Goal: Information Seeking & Learning: Learn about a topic

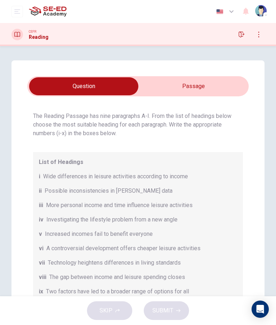
scroll to position [16, 0]
click at [201, 82] on input "checkbox" at bounding box center [84, 86] width 333 height 18
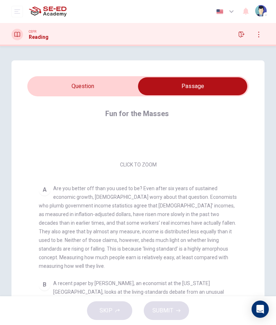
scroll to position [83, 0]
click at [97, 80] on input "checkbox" at bounding box center [193, 86] width 333 height 18
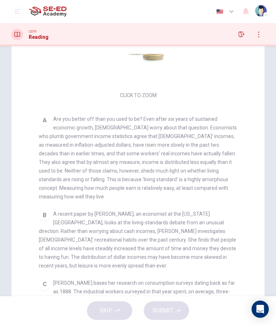
scroll to position [78, 0]
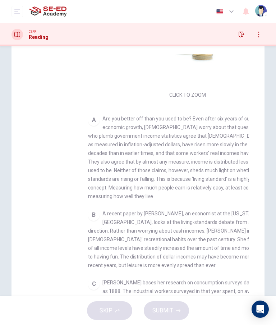
checkbox input "false"
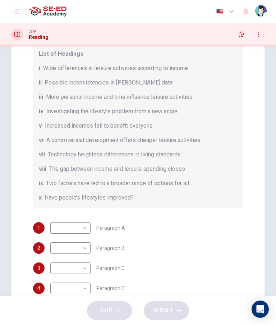
scroll to position [51, 0]
click at [87, 225] on body "This site uses cookies, as explained in our Privacy Policy . If you agree to th…" at bounding box center [138, 162] width 276 height 325
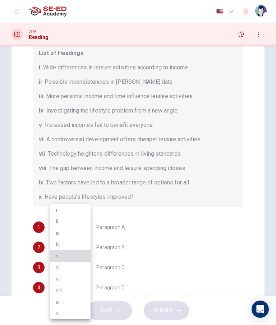
click at [75, 259] on li "v" at bounding box center [70, 257] width 40 height 12
type input "v"
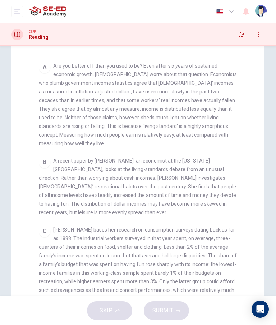
scroll to position [131, 0]
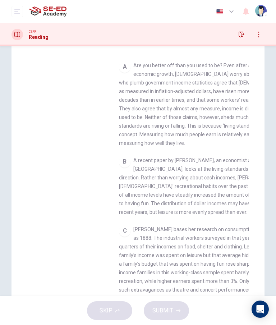
checkbox input "false"
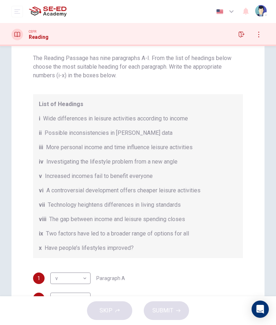
click at [149, 130] on span "Possible inconsistencies in [PERSON_NAME] data" at bounding box center [109, 133] width 128 height 9
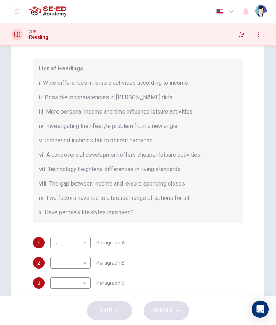
scroll to position [42, 0]
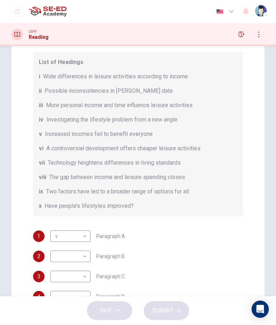
click at [81, 261] on body "This site uses cookies, as explained in our Privacy Policy . If you agree to th…" at bounding box center [138, 162] width 276 height 325
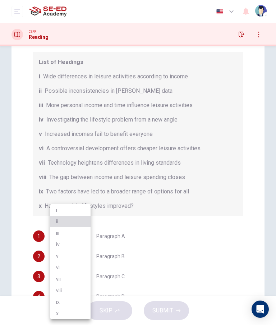
click at [78, 225] on li "ii" at bounding box center [70, 222] width 40 height 12
type input "ii"
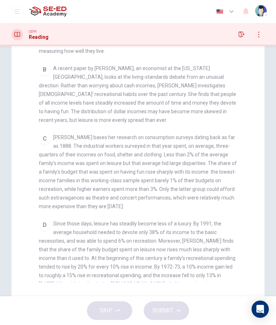
scroll to position [194, 0]
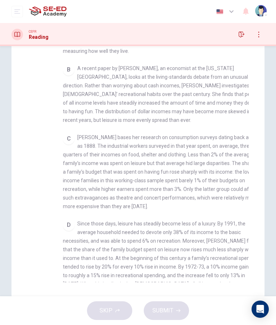
checkbox input "false"
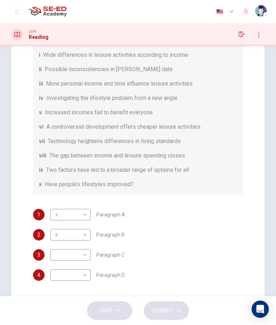
scroll to position [45, 0]
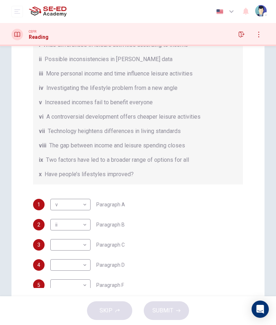
click at [82, 248] on body "This site uses cookies, as explained in our Privacy Policy . If you agree to th…" at bounding box center [138, 162] width 276 height 325
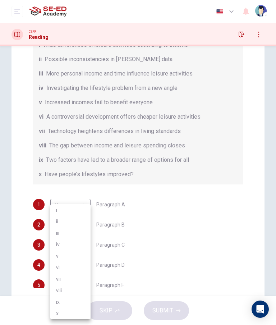
click at [79, 290] on li "viii" at bounding box center [70, 291] width 40 height 12
type input "viii"
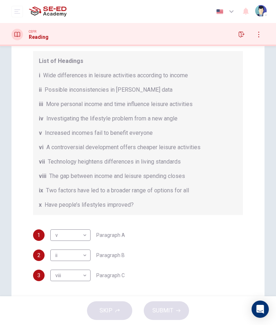
scroll to position [14, 0]
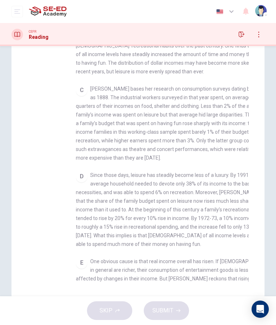
checkbox input "false"
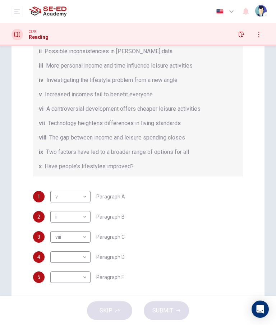
scroll to position [52, 0]
click at [81, 259] on body "This site uses cookies, as explained in our Privacy Policy . If you agree to th…" at bounding box center [138, 162] width 276 height 325
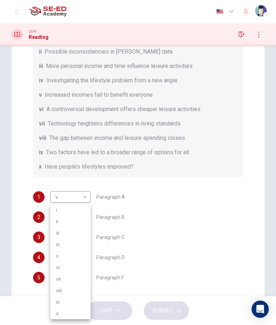
click at [86, 235] on li "iii" at bounding box center [70, 234] width 40 height 12
type input "iii"
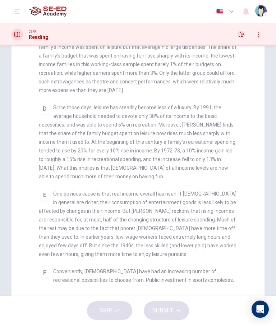
scroll to position [316, 0]
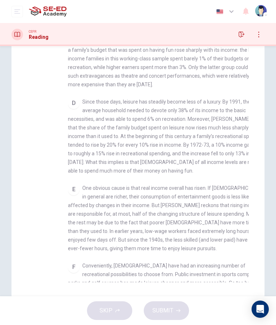
checkbox input "false"
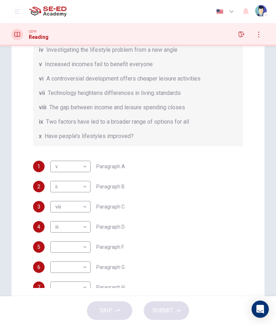
scroll to position [89, 0]
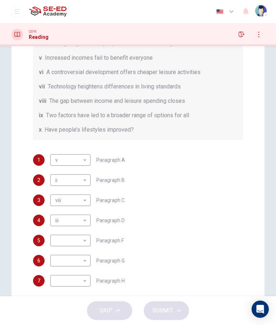
click at [85, 239] on body "This site uses cookies, as explained in our Privacy Policy . If you agree to th…" at bounding box center [138, 162] width 276 height 325
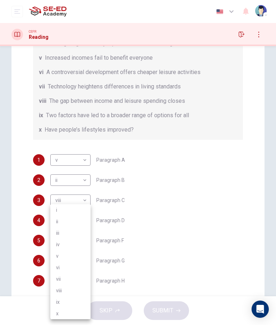
click at [73, 310] on li "x" at bounding box center [70, 314] width 40 height 12
type input "x"
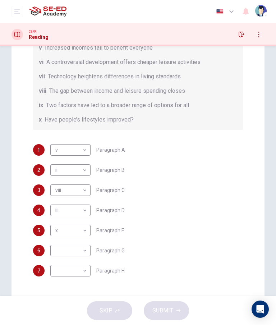
scroll to position [99, 0]
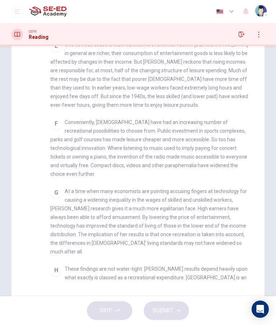
checkbox input "false"
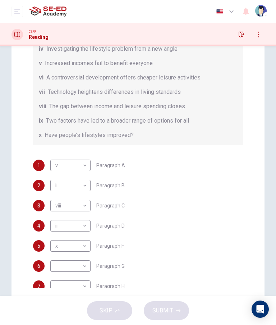
scroll to position [91, 0]
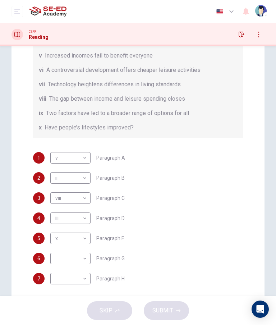
click at [85, 261] on body "This site uses cookies, as explained in our Privacy Policy . If you agree to th…" at bounding box center [138, 162] width 276 height 325
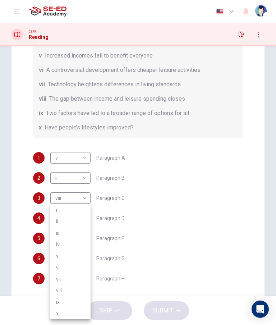
click at [87, 214] on li "i" at bounding box center [70, 210] width 40 height 12
type input "i"
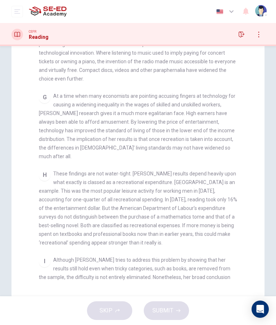
scroll to position [555, 0]
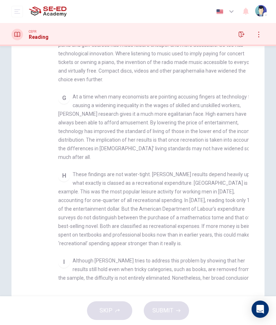
checkbox input "false"
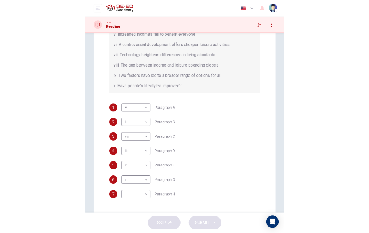
scroll to position [99, 0]
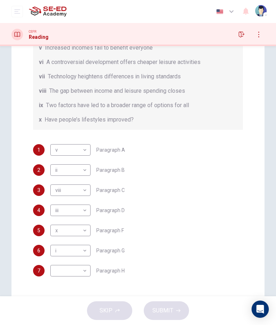
click at [87, 275] on body "This site uses cookies, as explained in our Privacy Policy . If you agree to th…" at bounding box center [138, 162] width 276 height 325
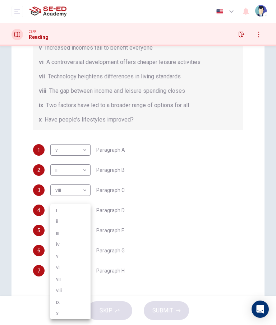
click at [77, 312] on li "x" at bounding box center [70, 314] width 40 height 12
type input "x"
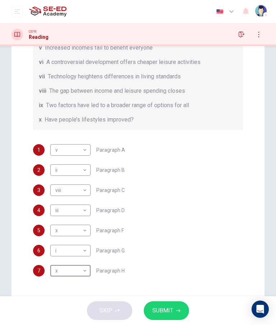
click at [171, 316] on span "SUBMIT" at bounding box center [163, 311] width 21 height 10
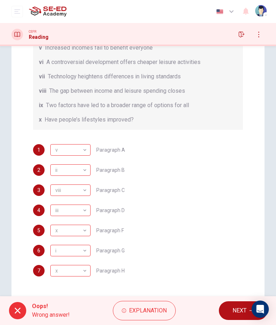
click at [10, 170] on div "Questions 1 - 7 The Reading Passage has nine paragraphs A-I. From the list of h…" at bounding box center [138, 130] width 276 height 347
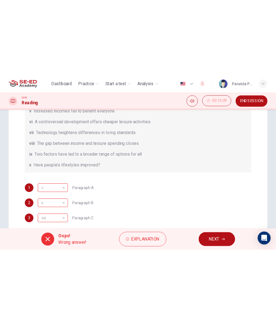
scroll to position [91, 0]
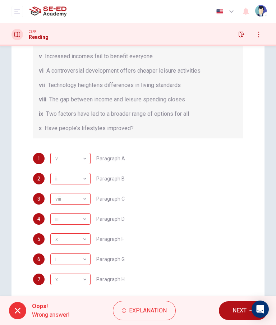
click at [231, 305] on button "NEXT" at bounding box center [243, 311] width 49 height 19
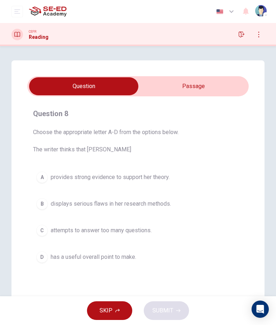
scroll to position [0, 0]
click at [195, 91] on input "checkbox" at bounding box center [84, 86] width 333 height 18
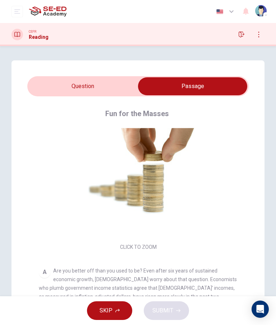
click at [87, 93] on input "checkbox" at bounding box center [193, 86] width 333 height 18
checkbox input "false"
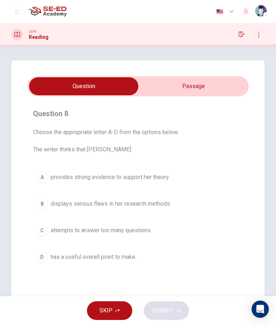
click at [184, 203] on button "B displays serious flaws in her research methods." at bounding box center [138, 204] width 210 height 18
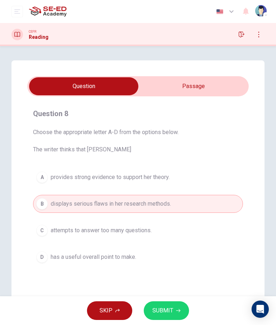
click at [202, 186] on button "A provides strong evidence to support her theory." at bounding box center [138, 177] width 210 height 18
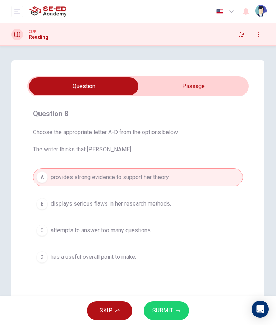
click at [171, 305] on button "SUBMIT" at bounding box center [166, 311] width 45 height 19
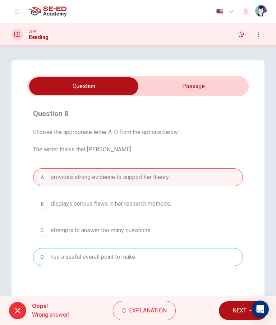
click at [239, 306] on span "NEXT" at bounding box center [240, 311] width 14 height 10
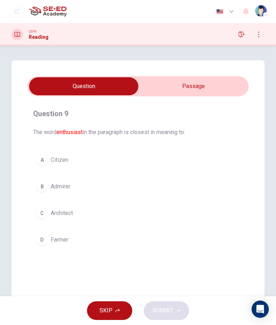
click at [201, 78] on input "checkbox" at bounding box center [84, 86] width 333 height 18
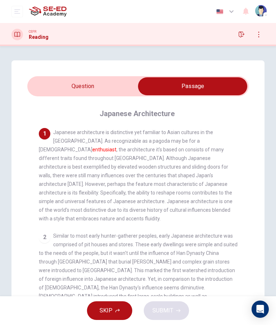
click at [96, 84] on input "checkbox" at bounding box center [193, 86] width 333 height 18
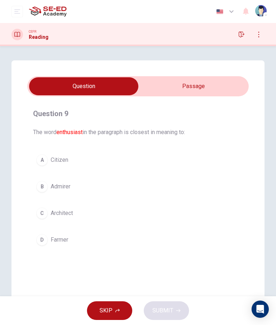
click at [161, 156] on button "A Citizen" at bounding box center [138, 160] width 210 height 18
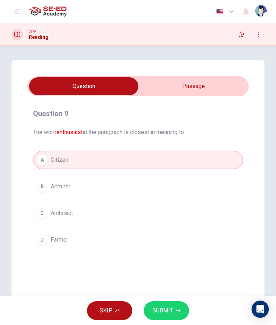
click at [167, 312] on span "SUBMIT" at bounding box center [163, 311] width 21 height 10
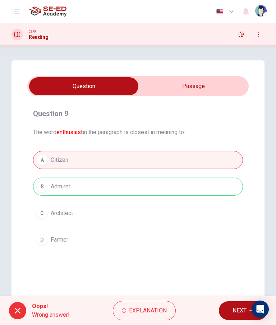
click at [231, 314] on button "NEXT" at bounding box center [243, 311] width 49 height 19
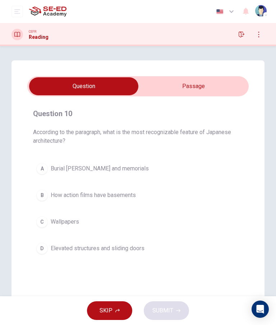
click at [204, 90] on input "checkbox" at bounding box center [84, 86] width 333 height 18
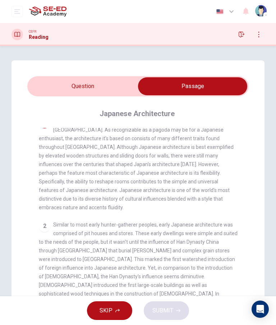
scroll to position [12, 0]
click at [105, 84] on input "checkbox" at bounding box center [193, 86] width 333 height 18
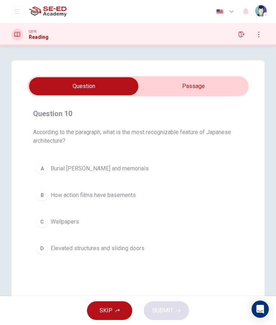
click at [215, 85] on input "checkbox" at bounding box center [84, 86] width 333 height 18
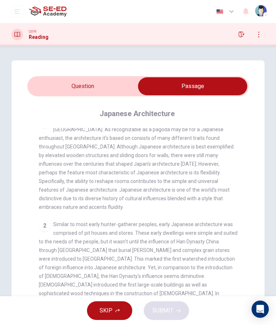
click at [89, 86] on input "checkbox" at bounding box center [193, 86] width 333 height 18
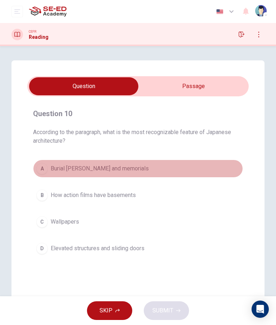
click at [184, 166] on button "A Burial [PERSON_NAME] and memorials" at bounding box center [138, 169] width 210 height 18
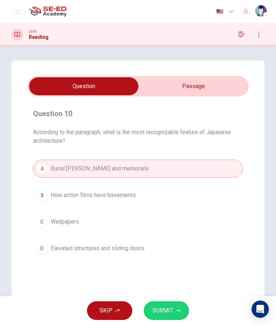
click at [186, 307] on button "SUBMIT" at bounding box center [166, 311] width 45 height 19
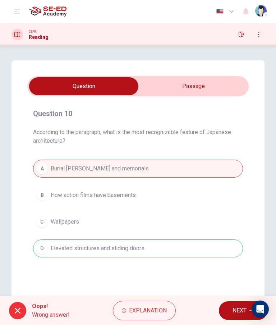
click at [233, 303] on button "NEXT" at bounding box center [243, 311] width 49 height 19
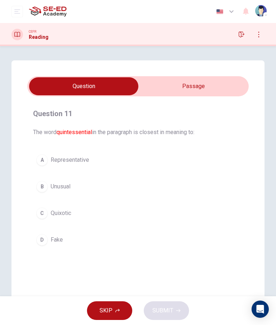
click at [214, 78] on input "checkbox" at bounding box center [84, 86] width 333 height 18
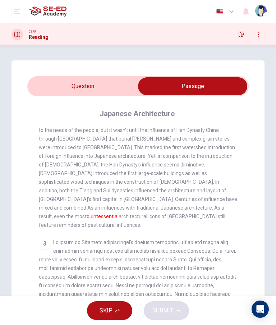
scroll to position [140, 0]
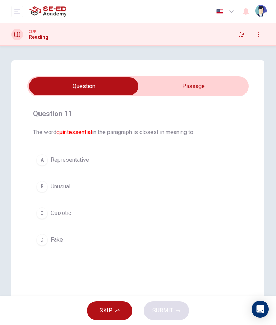
click at [195, 203] on div "A Representative B Unusual C Quixotic D Fake" at bounding box center [138, 200] width 210 height 98
click at [188, 167] on button "A Representative" at bounding box center [138, 160] width 210 height 18
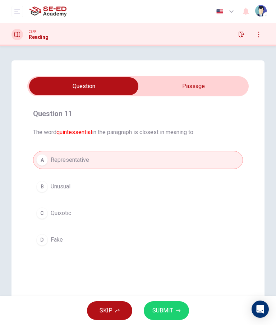
click at [180, 313] on icon "button" at bounding box center [178, 311] width 4 height 4
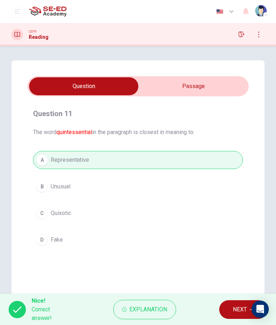
click at [260, 306] on icon "Open Intercom Messenger" at bounding box center [261, 309] width 8 height 9
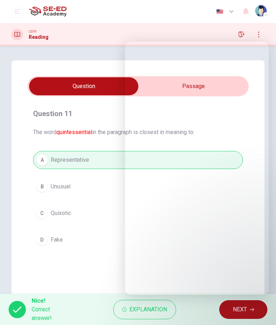
click at [236, 314] on span "NEXT" at bounding box center [240, 310] width 14 height 10
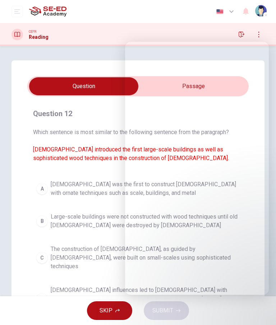
click at [89, 180] on span "[DEMOGRAPHIC_DATA] was the first to construct [DEMOGRAPHIC_DATA] with ornate te…" at bounding box center [145, 188] width 189 height 17
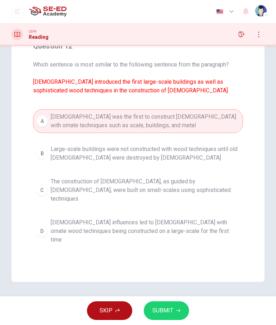
scroll to position [68, 0]
click at [223, 219] on span "[DEMOGRAPHIC_DATA] influences led to [DEMOGRAPHIC_DATA] with ornate wood techni…" at bounding box center [145, 232] width 189 height 26
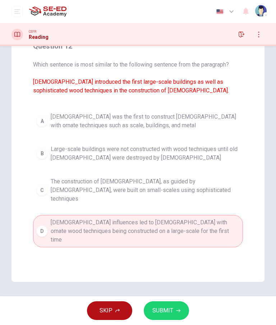
click at [170, 316] on button "SUBMIT" at bounding box center [166, 311] width 45 height 19
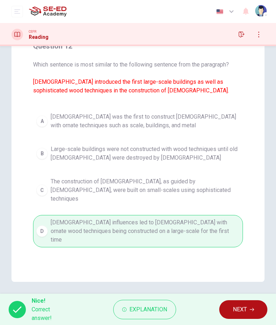
click at [245, 315] on button "NEXT" at bounding box center [244, 310] width 48 height 19
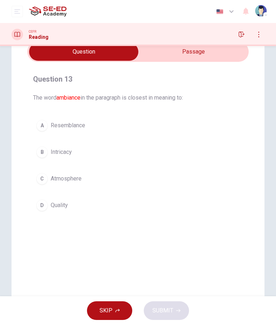
scroll to position [34, 0]
click at [168, 123] on button "A Resemblance" at bounding box center [138, 126] width 210 height 18
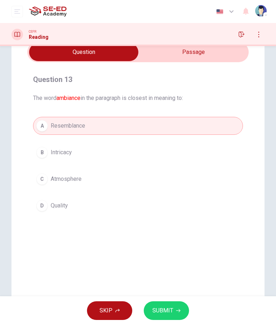
click at [170, 320] on button "SUBMIT" at bounding box center [166, 311] width 45 height 19
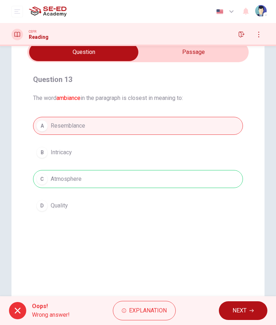
scroll to position [6, 0]
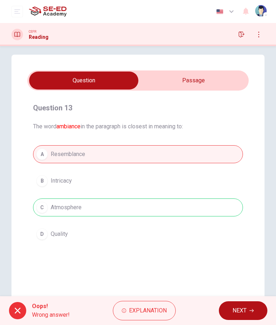
click at [200, 78] on input "checkbox" at bounding box center [84, 81] width 333 height 18
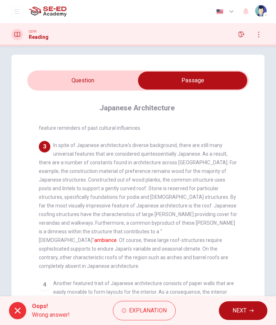
scroll to position [214, 0]
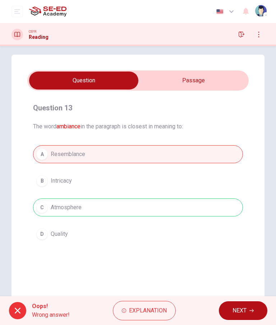
click at [238, 314] on span "NEXT" at bounding box center [240, 311] width 14 height 10
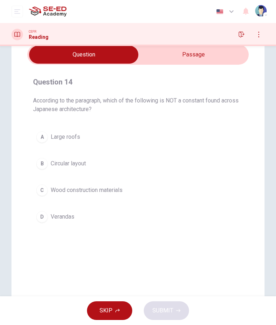
scroll to position [31, 0]
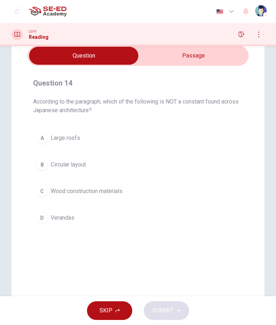
click at [144, 222] on button "D Verandas" at bounding box center [138, 218] width 210 height 18
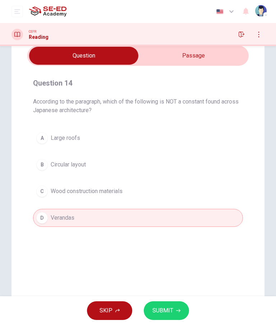
click at [177, 316] on button "SUBMIT" at bounding box center [166, 311] width 45 height 19
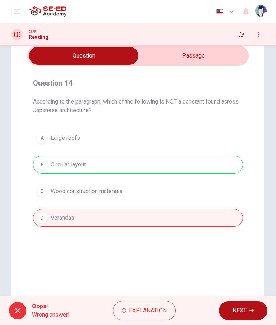
click at [234, 311] on span "NEXT" at bounding box center [240, 311] width 14 height 10
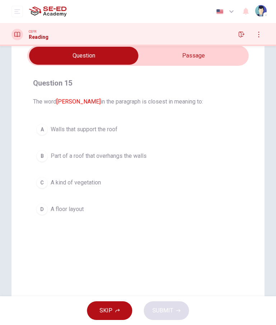
click at [203, 52] on input "checkbox" at bounding box center [84, 56] width 333 height 18
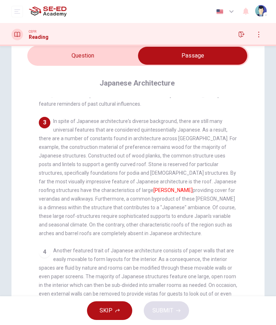
scroll to position [216, 0]
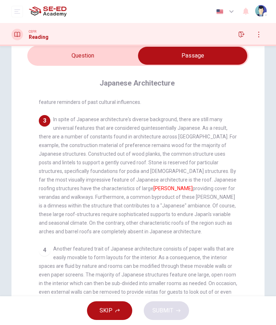
click at [92, 58] on input "checkbox" at bounding box center [193, 56] width 333 height 18
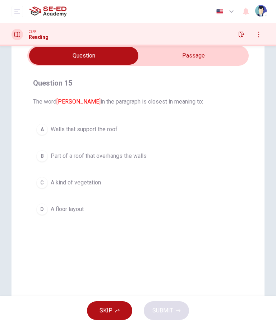
click at [140, 203] on button "D A floor layout" at bounding box center [138, 210] width 210 height 18
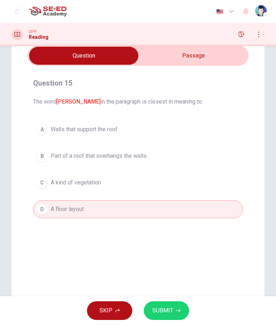
click at [182, 308] on button "SUBMIT" at bounding box center [166, 311] width 45 height 19
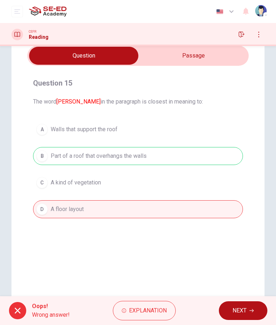
click at [238, 309] on span "NEXT" at bounding box center [240, 311] width 14 height 10
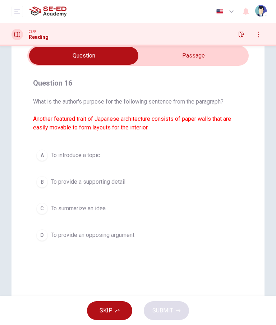
click at [194, 58] on input "checkbox" at bounding box center [84, 56] width 333 height 18
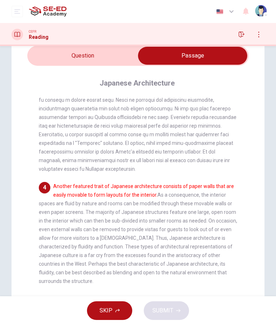
scroll to position [278, 0]
click at [98, 57] on input "checkbox" at bounding box center [193, 56] width 333 height 18
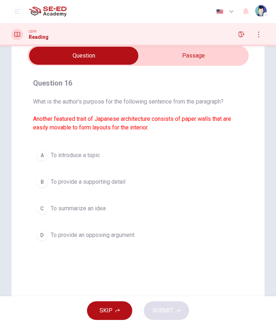
click at [189, 183] on button "B To provide a supporting detail" at bounding box center [138, 182] width 210 height 18
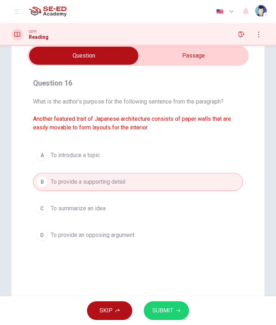
click at [175, 310] on button "SUBMIT" at bounding box center [166, 311] width 45 height 19
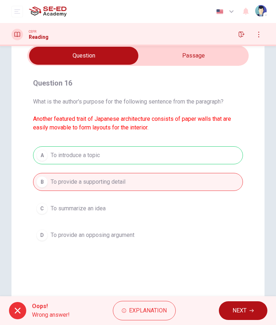
click at [230, 316] on button "NEXT" at bounding box center [243, 311] width 49 height 19
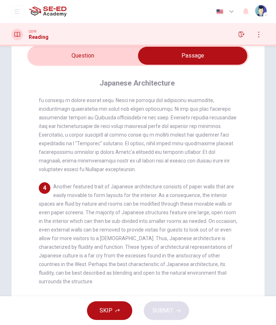
click at [96, 56] on input "checkbox" at bounding box center [193, 56] width 333 height 18
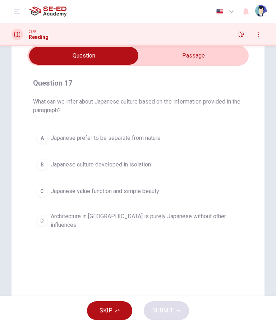
click at [204, 59] on input "checkbox" at bounding box center [84, 56] width 333 height 18
click at [235, 141] on button "A [DEMOGRAPHIC_DATA] prefer to be separate from nature" at bounding box center [138, 138] width 210 height 18
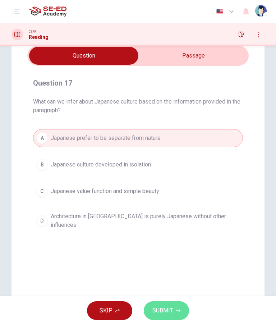
click at [176, 315] on button "SUBMIT" at bounding box center [166, 311] width 45 height 19
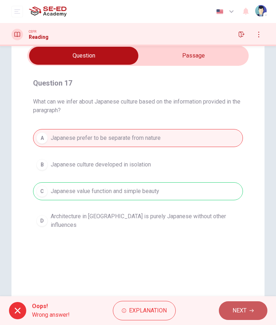
click at [238, 312] on span "NEXT" at bounding box center [240, 311] width 14 height 10
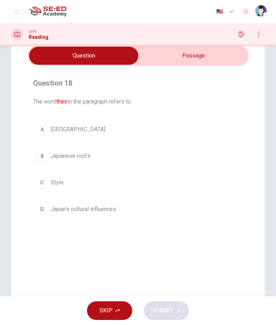
click at [197, 55] on input "checkbox" at bounding box center [84, 56] width 333 height 18
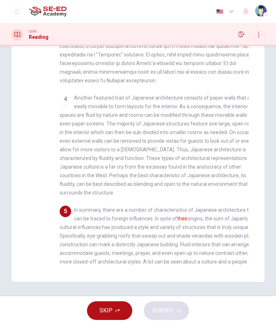
scroll to position [68, 0]
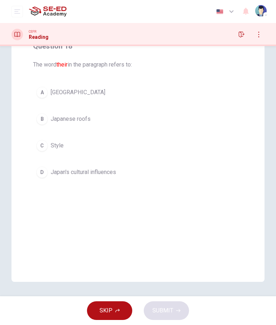
click at [213, 185] on div "Question 18 The word their in the paragraph refers to: A Japan B Japanese roofs…" at bounding box center [138, 111] width 222 height 153
click at [149, 179] on button "D Japan's cultural influences" at bounding box center [138, 172] width 210 height 18
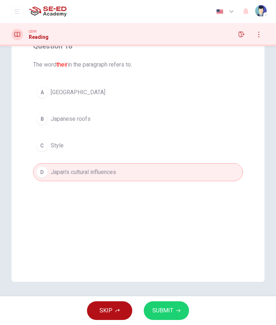
click at [168, 307] on span "SUBMIT" at bounding box center [163, 311] width 21 height 10
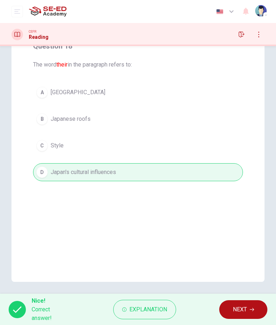
click at [236, 312] on span "NEXT" at bounding box center [240, 310] width 14 height 10
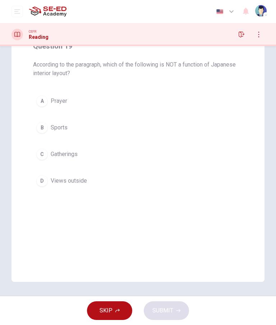
click at [158, 114] on div "A Prayer B Sports C Gatherings D Views outside" at bounding box center [138, 141] width 210 height 98
click at [72, 103] on button "A Prayer" at bounding box center [138, 101] width 210 height 18
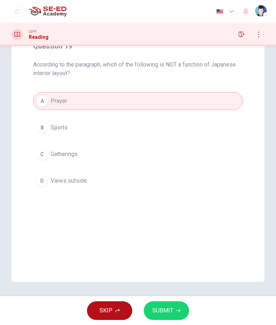
click at [116, 125] on button "B Sports" at bounding box center [138, 128] width 210 height 18
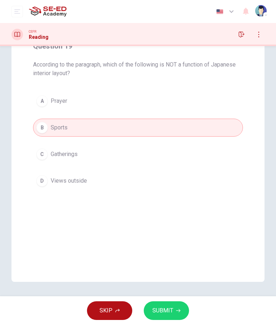
click at [222, 148] on button "C Gatherings" at bounding box center [138, 154] width 210 height 18
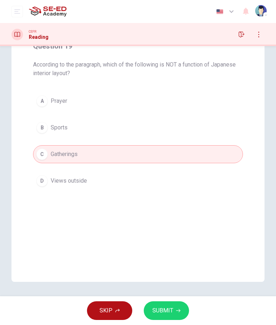
click at [231, 132] on button "B Sports" at bounding box center [138, 128] width 210 height 18
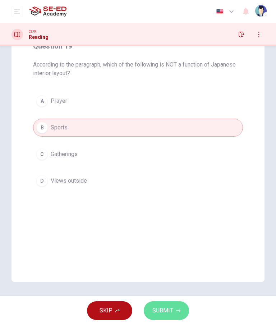
click at [175, 309] on button "SUBMIT" at bounding box center [166, 311] width 45 height 19
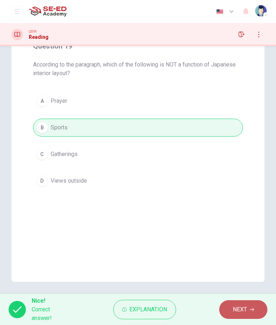
click at [234, 311] on span "NEXT" at bounding box center [240, 310] width 14 height 10
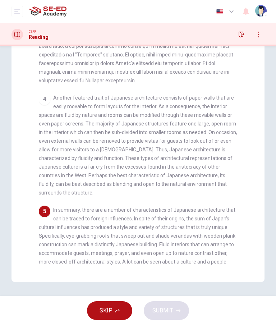
scroll to position [120, 0]
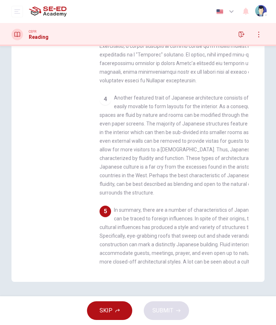
checkbox input "false"
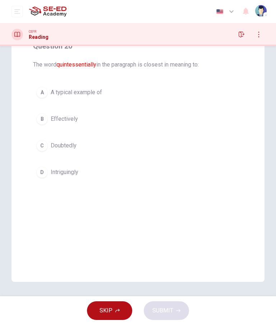
scroll to position [68, 0]
click at [231, 112] on button "B Effectively" at bounding box center [138, 119] width 210 height 18
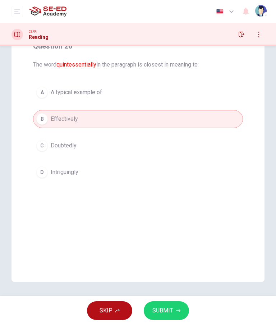
click at [162, 319] on button "SUBMIT" at bounding box center [166, 311] width 45 height 19
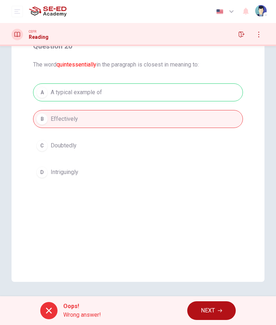
click at [214, 309] on span "NEXT" at bounding box center [208, 311] width 14 height 10
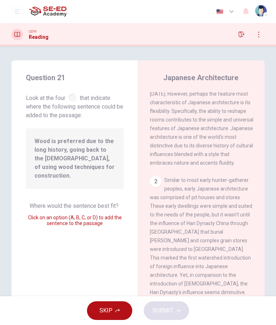
scroll to position [97, 0]
click at [103, 193] on div "Question 21 Look at the four that indicate where the following sentence could b…" at bounding box center [75, 185] width 127 height 250
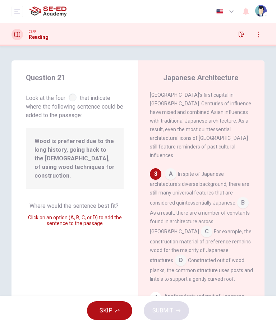
scroll to position [357, 0]
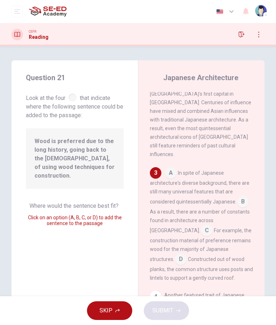
click at [170, 168] on input at bounding box center [171, 174] width 12 height 12
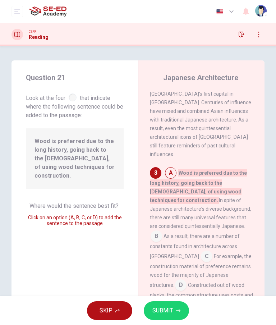
click at [170, 307] on span "SUBMIT" at bounding box center [163, 311] width 21 height 10
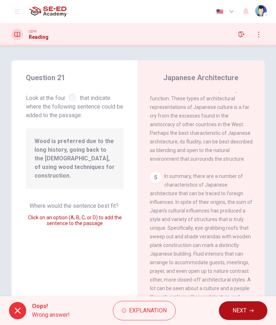
scroll to position [706, 0]
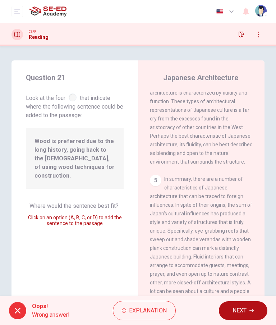
click at [234, 313] on span "NEXT" at bounding box center [240, 311] width 14 height 10
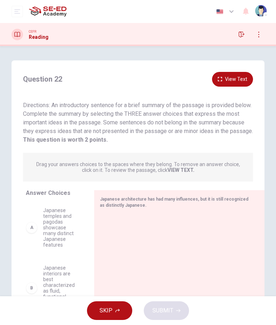
scroll to position [0, 0]
click at [220, 78] on icon "button" at bounding box center [220, 79] width 4 height 4
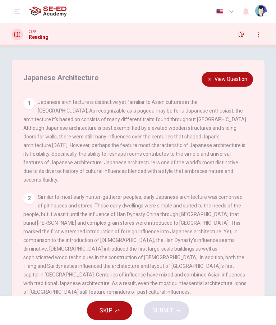
click at [220, 81] on button "View Question" at bounding box center [227, 79] width 51 height 15
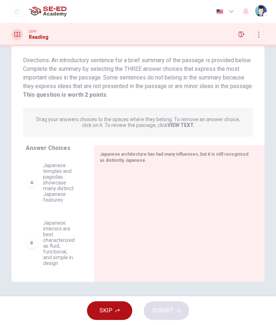
scroll to position [45, 0]
click at [35, 180] on div "A" at bounding box center [32, 183] width 12 height 12
click at [35, 186] on div "A" at bounding box center [32, 183] width 12 height 12
click at [27, 189] on div "A Japanese temples and pagodas showcase many distinct Japanese features" at bounding box center [51, 183] width 51 height 40
click at [26, 189] on div "A Japanese temples and pagodas showcase many distinct Japanese features" at bounding box center [51, 183] width 51 height 40
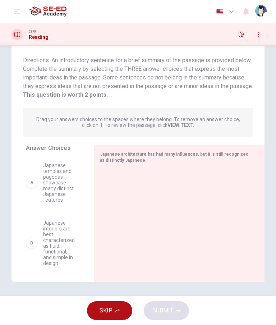
click at [33, 246] on div "B" at bounding box center [32, 244] width 12 height 12
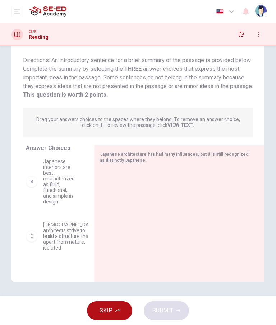
scroll to position [65, 0]
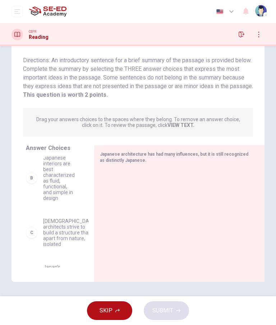
click at [34, 238] on div "C" at bounding box center [32, 233] width 12 height 12
click at [34, 239] on div "C" at bounding box center [32, 233] width 12 height 12
click at [33, 185] on div "B Japanese interiors are best characterized as fluid, functional, and simple in…" at bounding box center [51, 178] width 51 height 46
click at [63, 185] on span "Japanese interiors are best characterized as fluid, functional, and simple in d…" at bounding box center [60, 178] width 34 height 46
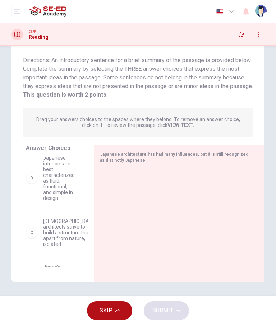
click at [150, 164] on div "Japanese architecture has had many influences, but it is still recognized as di…" at bounding box center [179, 213] width 171 height 137
click at [44, 178] on span "Japanese interiors are best characterized as fluid, functional, and simple in d…" at bounding box center [60, 178] width 34 height 46
click at [145, 185] on div at bounding box center [176, 217] width 153 height 96
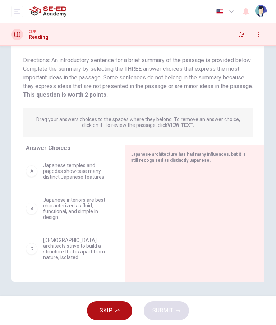
scroll to position [0, 0]
click at [39, 168] on div "A Japanese temples and pagodas showcase many distinct Japanese features" at bounding box center [67, 171] width 82 height 17
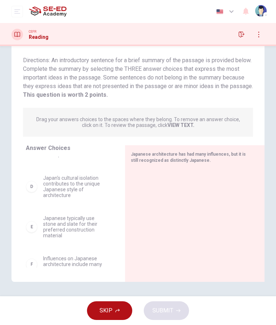
scroll to position [102, 0]
click at [30, 259] on div "F" at bounding box center [32, 265] width 12 height 12
click at [184, 160] on span "Japanese architecture has had many influences, but it is still recognized as di…" at bounding box center [188, 157] width 115 height 11
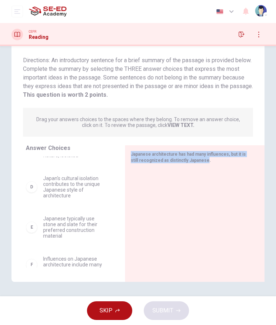
click at [221, 173] on div at bounding box center [192, 217] width 122 height 96
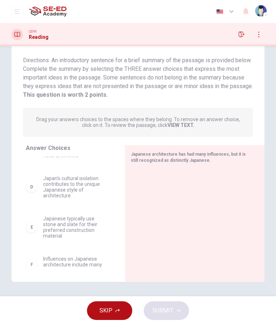
click at [228, 160] on div "Japanese architecture has had many influences, but it is still recognized as di…" at bounding box center [191, 157] width 120 height 12
click at [32, 259] on div "F" at bounding box center [32, 265] width 12 height 12
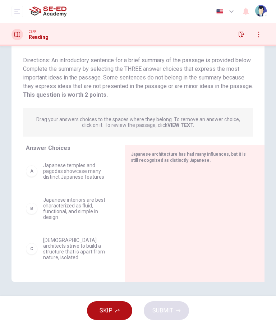
scroll to position [0, 0]
click at [90, 226] on div "B Japanese interiors are best characterized as fluid, functional, and simple in…" at bounding box center [70, 209] width 88 height 35
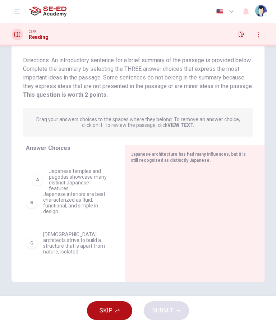
click at [30, 205] on div "B" at bounding box center [32, 203] width 12 height 12
click at [33, 243] on div "C" at bounding box center [32, 244] width 12 height 12
click at [41, 175] on div "B Japanese interiors are best characterized as fluid, functional, and simple in…" at bounding box center [70, 212] width 88 height 111
click at [39, 181] on div "B Japanese interiors are best characterized as fluid, functional, and simple in…" at bounding box center [70, 212] width 88 height 111
click at [34, 197] on div "B Japanese interiors are best characterized as fluid, functional, and simple in…" at bounding box center [67, 203] width 82 height 23
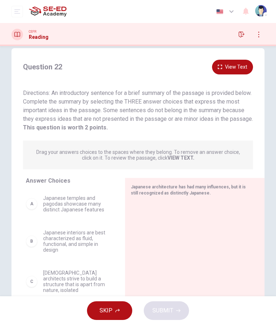
scroll to position [13, 0]
click at [219, 71] on button "View Text" at bounding box center [232, 66] width 41 height 15
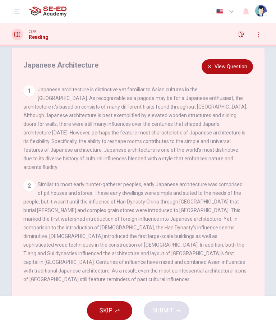
click at [225, 69] on button "View Question" at bounding box center [227, 66] width 51 height 15
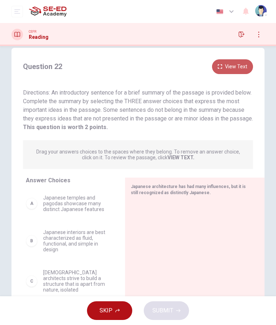
click at [233, 69] on button "View Text" at bounding box center [232, 66] width 41 height 15
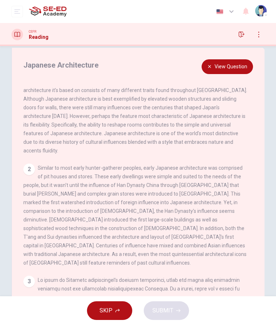
scroll to position [17, 0]
click at [227, 64] on button "View Question" at bounding box center [227, 66] width 51 height 15
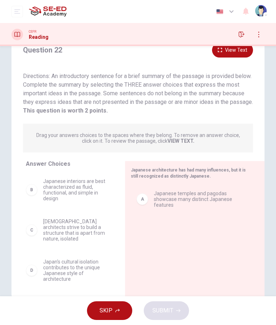
scroll to position [8, 0]
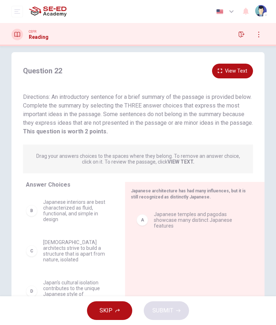
click at [238, 68] on button "View Text" at bounding box center [232, 71] width 41 height 15
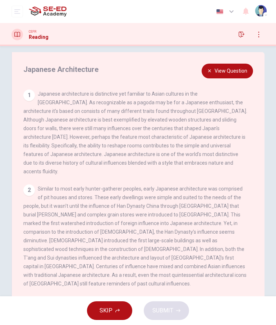
scroll to position [0, 0]
click at [229, 76] on button "View Question" at bounding box center [227, 71] width 51 height 15
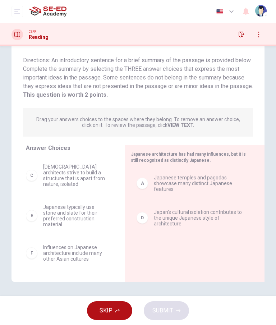
scroll to position [27, 0]
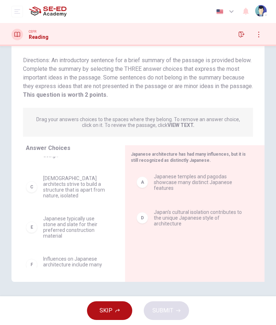
click at [143, 187] on div "D Japan's cultural isolation contributes to the unique Japanese style of archit…" at bounding box center [192, 189] width 122 height 29
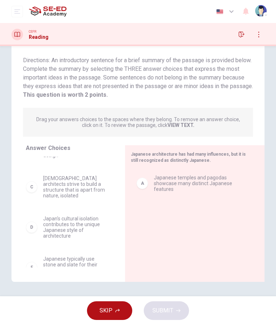
click at [32, 222] on div "D" at bounding box center [32, 228] width 12 height 12
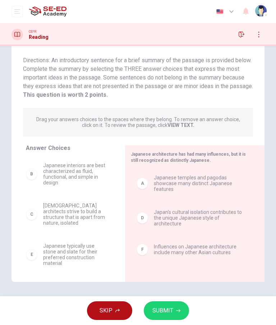
scroll to position [38, 0]
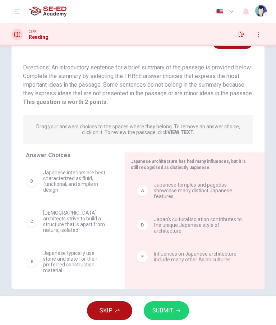
click at [171, 308] on span "SUBMIT" at bounding box center [163, 311] width 21 height 10
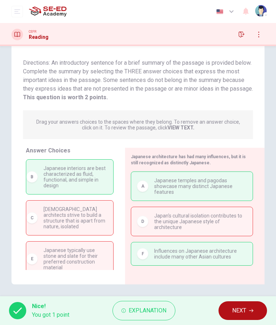
scroll to position [42, 0]
click at [239, 315] on span "NEXT" at bounding box center [240, 311] width 14 height 10
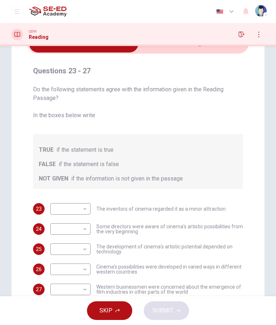
scroll to position [66, 0]
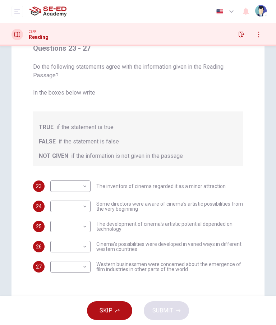
click at [84, 185] on body "This site uses cookies, as explained in our Privacy Policy . If you agree to th…" at bounding box center [138, 162] width 276 height 325
click at [204, 131] on div at bounding box center [138, 162] width 276 height 325
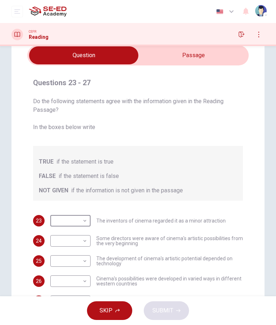
click at [195, 55] on input "checkbox" at bounding box center [84, 55] width 333 height 18
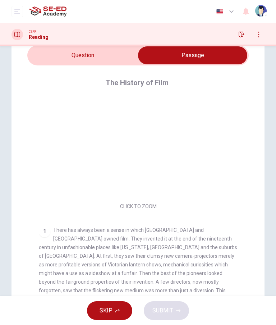
scroll to position [10, 0]
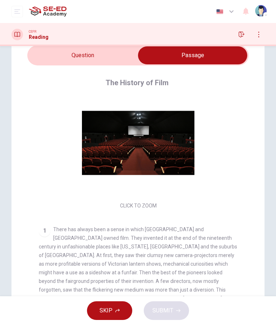
click at [91, 53] on input "checkbox" at bounding box center [193, 55] width 333 height 18
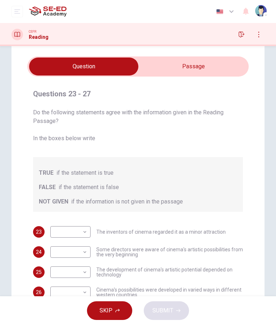
scroll to position [21, 0]
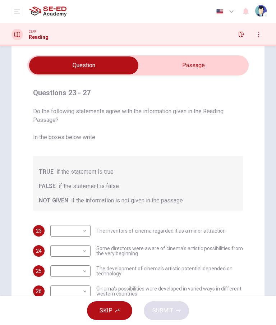
click at [219, 121] on span "Do the following statements agree with the information given in the Reading Pas…" at bounding box center [138, 124] width 210 height 35
click at [200, 63] on input "checkbox" at bounding box center [84, 66] width 333 height 18
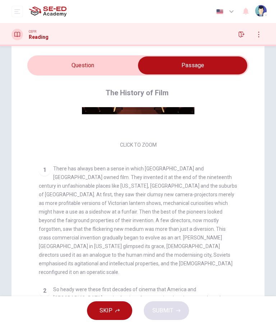
scroll to position [82, 0]
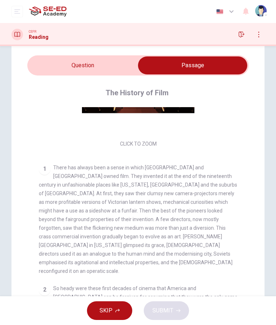
click at [101, 61] on input "checkbox" at bounding box center [193, 66] width 333 height 18
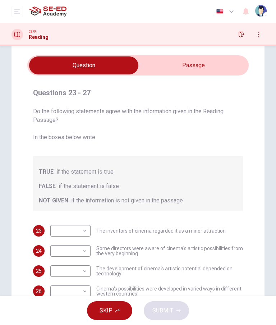
click at [197, 69] on input "checkbox" at bounding box center [84, 66] width 333 height 18
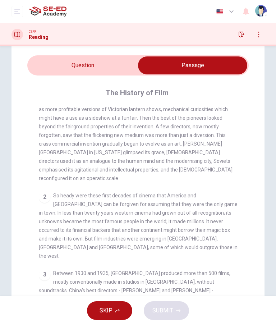
scroll to position [176, 0]
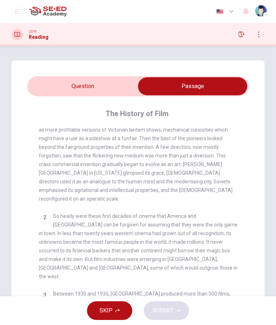
click at [236, 180] on div "1 There has always been a sense in which America and [GEOGRAPHIC_DATA] owned fi…" at bounding box center [138, 147] width 199 height 112
click at [76, 88] on input "checkbox" at bounding box center [193, 86] width 333 height 18
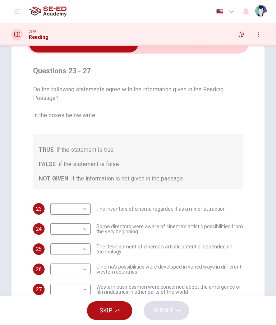
scroll to position [43, 0]
click at [84, 209] on body "This site uses cookies, as explained in our Privacy Policy . If you agree to th…" at bounding box center [138, 162] width 276 height 325
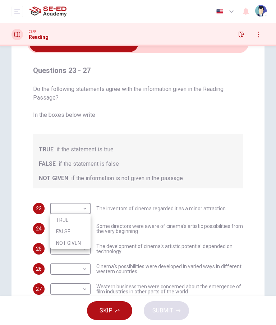
click at [264, 151] on div at bounding box center [138, 162] width 276 height 325
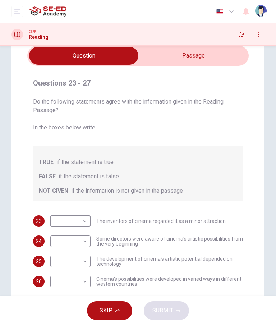
scroll to position [31, 0]
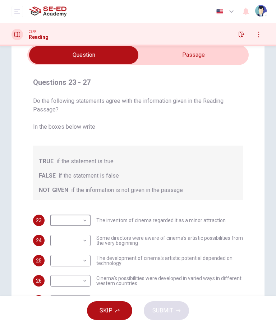
click at [203, 55] on input "checkbox" at bounding box center [84, 55] width 333 height 18
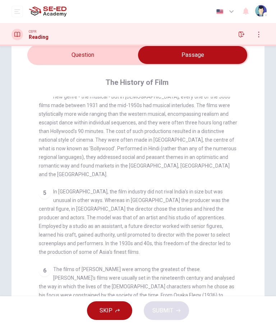
scroll to position [392, 0]
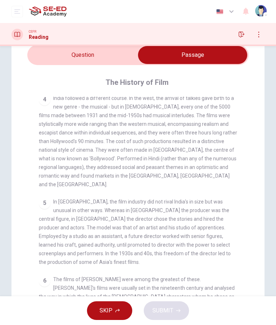
click at [87, 57] on input "checkbox" at bounding box center [193, 55] width 333 height 18
checkbox input "false"
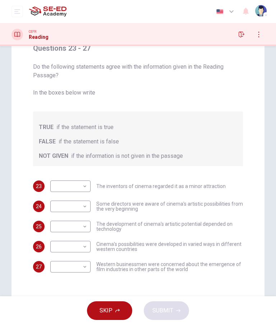
scroll to position [67, 0]
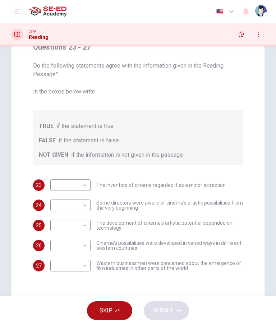
click at [85, 188] on body "This site uses cookies, as explained in our Privacy Policy . If you agree to th…" at bounding box center [138, 162] width 276 height 325
click at [81, 209] on li "FALSE" at bounding box center [70, 209] width 40 height 12
click at [87, 188] on body "This site uses cookies, as explained in our Privacy Policy . If you agree to th…" at bounding box center [138, 162] width 276 height 325
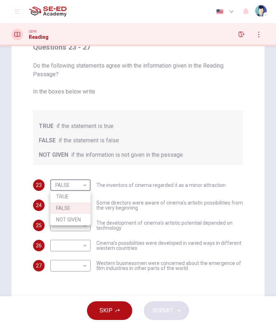
click at [84, 221] on li "NOT GIVEN" at bounding box center [70, 220] width 40 height 12
type input "NOT GIVEN"
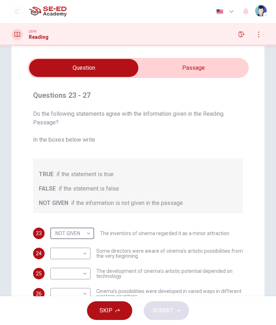
scroll to position [19, 0]
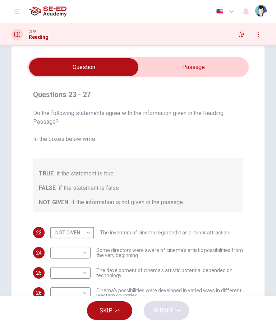
click at [201, 67] on input "checkbox" at bounding box center [84, 67] width 333 height 18
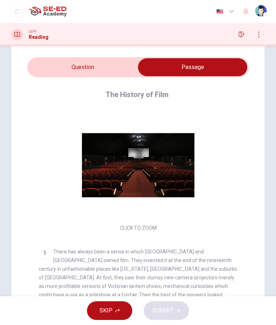
click at [88, 75] on input "checkbox" at bounding box center [193, 67] width 333 height 18
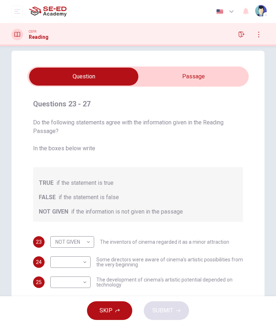
scroll to position [11, 0]
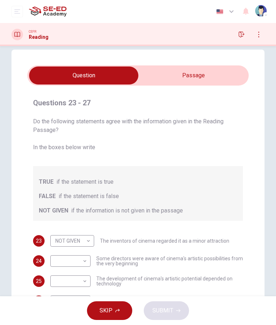
click at [203, 76] on input "checkbox" at bounding box center [84, 76] width 333 height 18
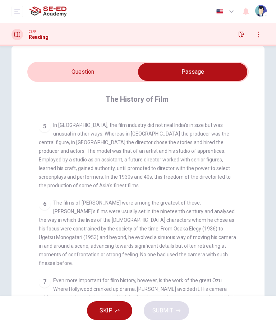
scroll to position [14, 0]
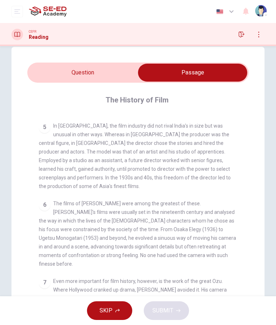
click at [160, 138] on div "5 In [GEOGRAPHIC_DATA], the film industry did not rival India's in size but was…" at bounding box center [138, 156] width 199 height 69
click at [89, 68] on input "checkbox" at bounding box center [193, 73] width 333 height 18
checkbox input "false"
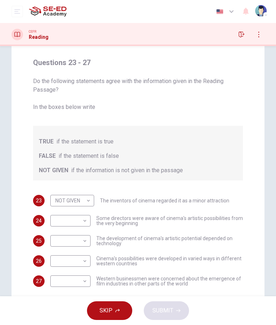
scroll to position [51, 0]
click at [83, 221] on body "This site uses cookies, as explained in our Privacy Policy . If you agree to th…" at bounding box center [138, 162] width 276 height 325
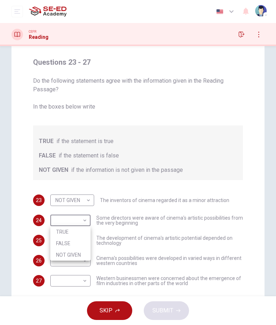
click at [77, 234] on li "TRUE" at bounding box center [70, 232] width 40 height 12
type input "TRUE"
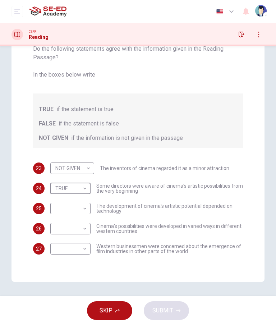
scroll to position [84, 0]
click at [88, 206] on body "This site uses cookies, as explained in our Privacy Policy . If you agree to th…" at bounding box center [138, 162] width 276 height 325
click at [79, 222] on li "TRUE" at bounding box center [70, 221] width 40 height 12
type input "TRUE"
click at [87, 232] on body "This site uses cookies, as explained in our Privacy Policy . If you agree to th…" at bounding box center [138, 162] width 276 height 325
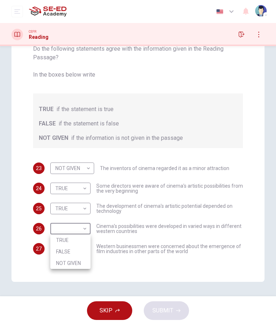
click at [80, 244] on li "TRUE" at bounding box center [70, 241] width 40 height 12
type input "TRUE"
click at [85, 253] on body "This site uses cookies, as explained in our Privacy Policy . If you agree to th…" at bounding box center [138, 162] width 276 height 325
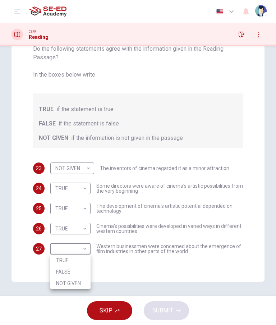
click at [78, 284] on li "NOT GIVEN" at bounding box center [70, 284] width 40 height 12
type input "NOT GIVEN"
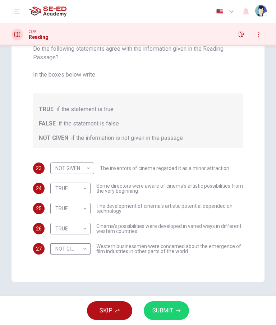
click at [160, 312] on span "SUBMIT" at bounding box center [163, 311] width 21 height 10
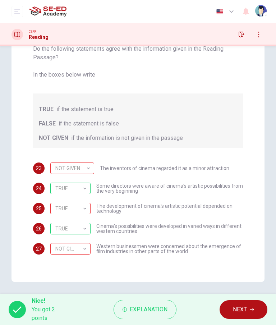
click at [237, 310] on span "NEXT" at bounding box center [240, 310] width 14 height 10
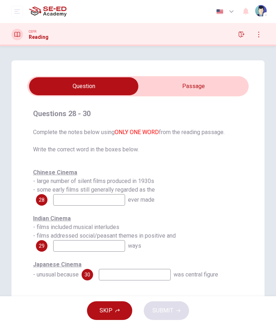
scroll to position [0, 0]
click at [198, 82] on input "checkbox" at bounding box center [84, 86] width 333 height 18
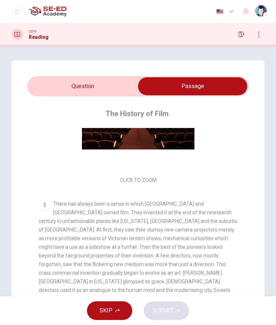
scroll to position [67, 0]
click at [79, 88] on input "checkbox" at bounding box center [193, 86] width 333 height 18
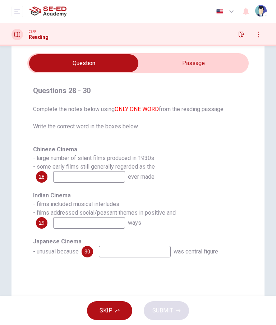
scroll to position [23, 0]
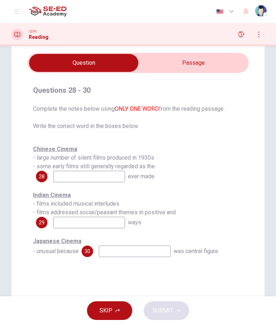
click at [110, 176] on input at bounding box center [89, 177] width 72 height 12
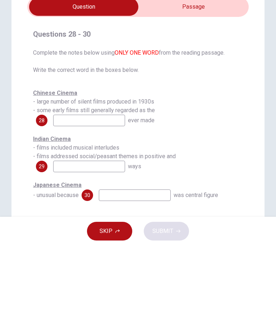
scroll to position [0, 0]
click at [193, 77] on input "checkbox" at bounding box center [84, 86] width 333 height 18
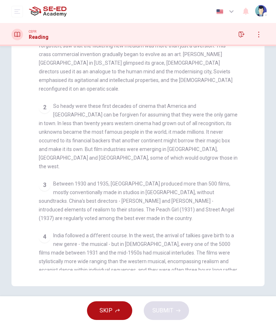
scroll to position [171, 0]
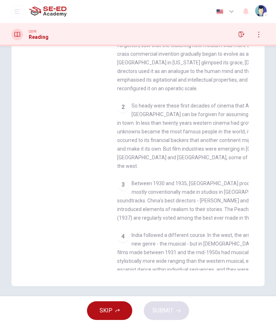
checkbox input "false"
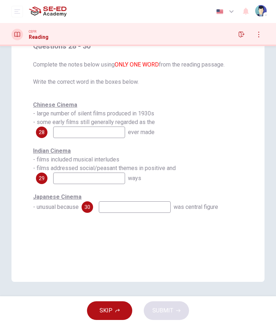
scroll to position [68, 0]
click at [97, 132] on input at bounding box center [89, 133] width 72 height 12
type input "St"
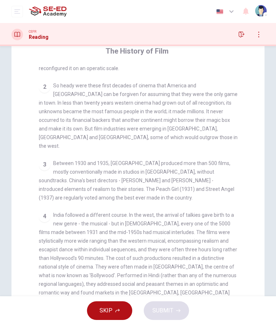
scroll to position [243, 0]
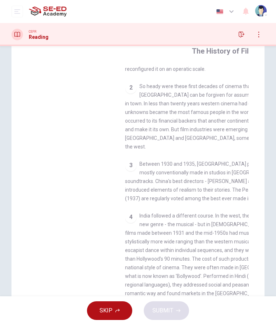
checkbox input "false"
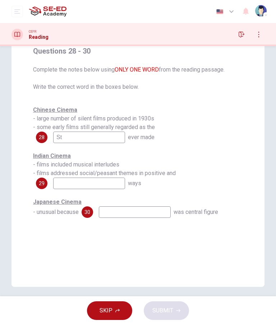
click at [96, 140] on input "St" at bounding box center [89, 138] width 72 height 12
type input "S"
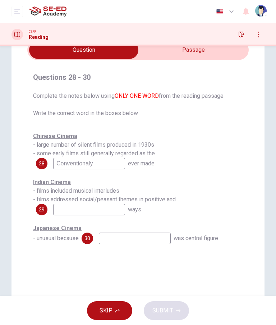
scroll to position [36, 0]
type input "Conventionaly"
click at [230, 139] on div "Chinese Cinema - large number of silent films produced in 1930s - some early fi…" at bounding box center [138, 150] width 210 height 37
click at [217, 56] on input "checkbox" at bounding box center [84, 50] width 333 height 18
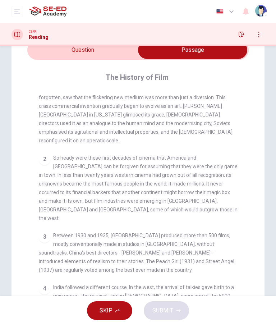
scroll to position [200, 0]
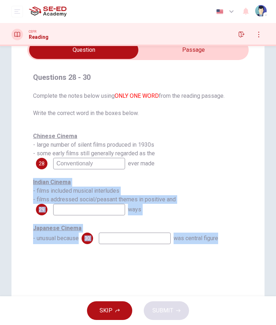
click at [229, 208] on div "Indian Cinema - films included musical interludes - films addressed social/peas…" at bounding box center [138, 196] width 210 height 37
click at [203, 54] on input "checkbox" at bounding box center [84, 50] width 333 height 18
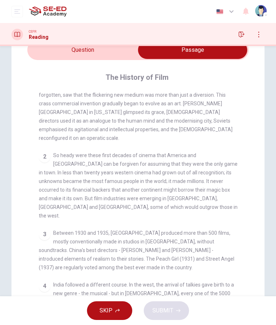
click at [84, 56] on input "checkbox" at bounding box center [193, 50] width 333 height 18
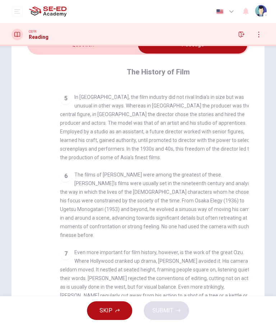
scroll to position [486, 0]
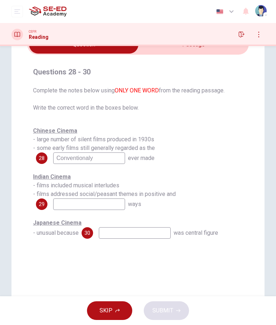
click at [225, 259] on div "Questions 28 - 30 Complete the notes below using ONLY ONE WORD from the reading…" at bounding box center [138, 163] width 253 height 289
click at [104, 203] on input at bounding box center [89, 205] width 72 height 12
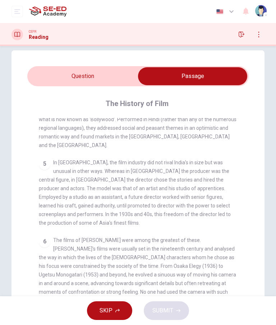
scroll to position [453, 0]
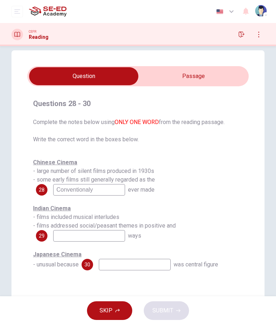
click at [112, 237] on input at bounding box center [89, 236] width 72 height 12
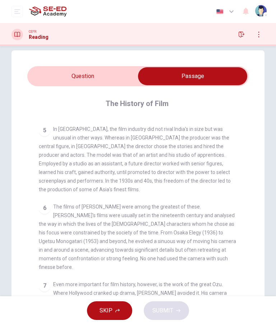
scroll to position [486, 0]
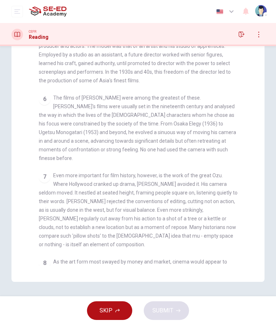
click at [221, 171] on div "7 Even more important for film history, however, is the work of the great Ozu. …" at bounding box center [138, 210] width 199 height 78
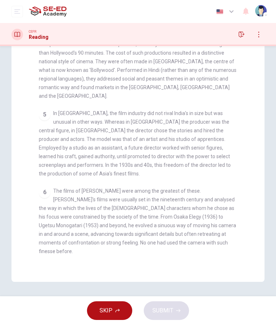
scroll to position [68, 0]
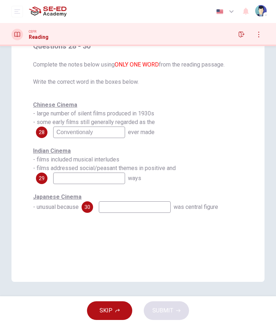
click at [103, 177] on input at bounding box center [89, 179] width 72 height 12
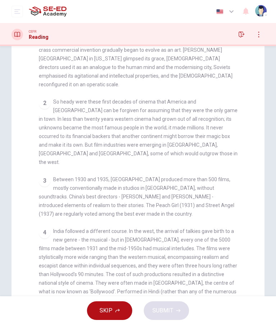
scroll to position [212, 0]
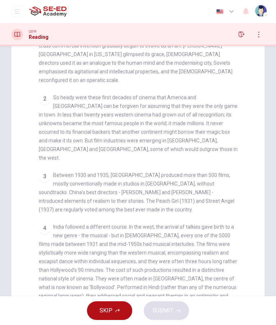
checkbox input "false"
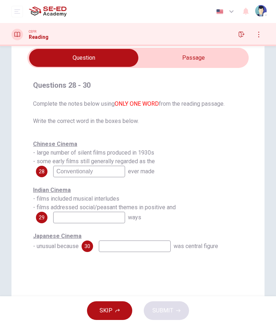
scroll to position [15, 0]
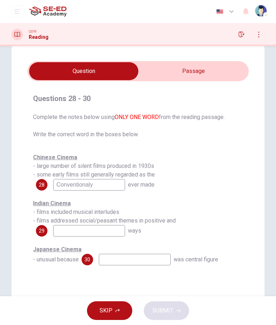
click at [106, 236] on input at bounding box center [89, 231] width 72 height 12
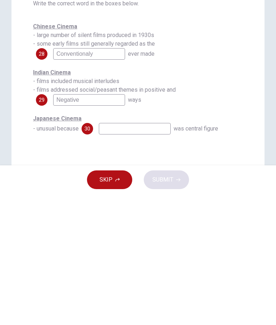
type input "Negative"
